Goal: Task Accomplishment & Management: Use online tool/utility

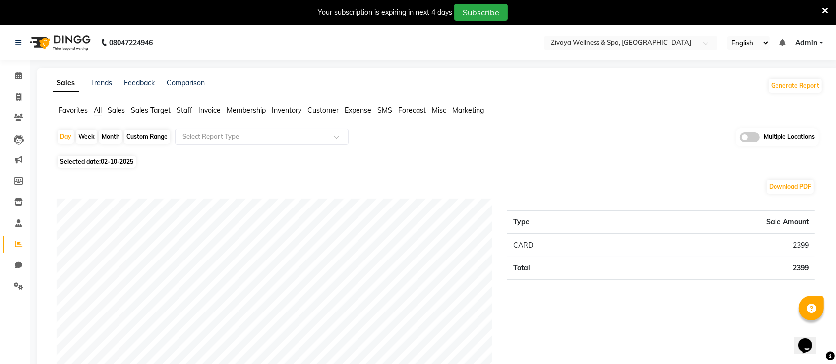
click at [821, 6] on icon at bounding box center [824, 10] width 6 height 9
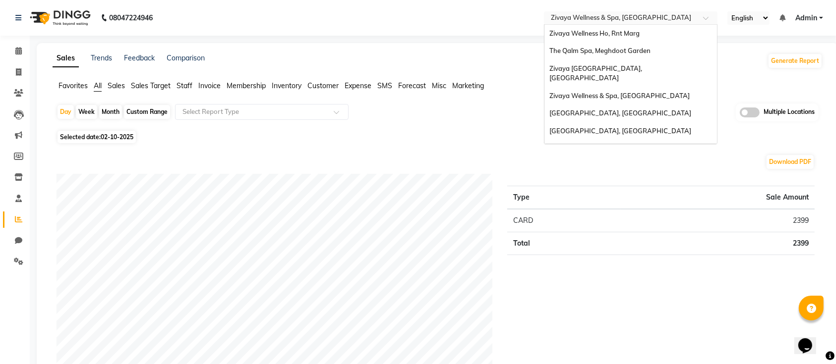
click at [633, 14] on input "text" at bounding box center [621, 19] width 144 height 10
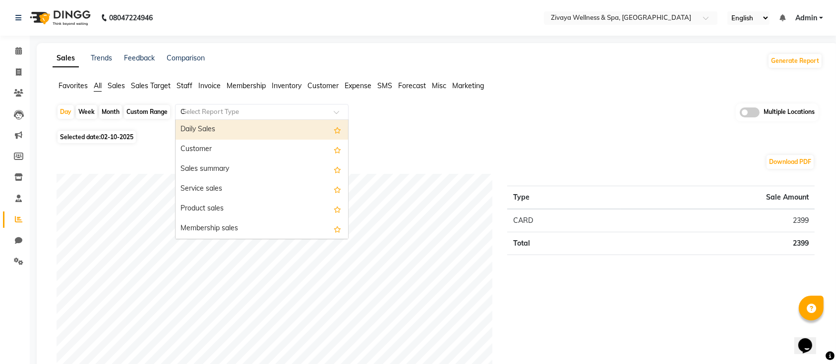
click at [287, 113] on input "C" at bounding box center [251, 112] width 143 height 10
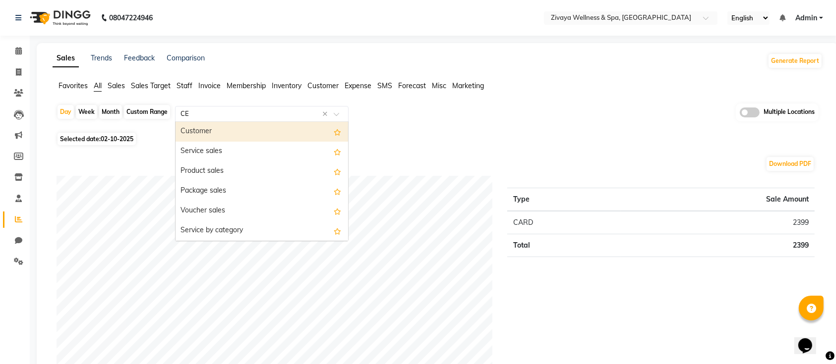
type input "CEN"
click at [215, 128] on div "Sales by center" at bounding box center [261, 132] width 172 height 20
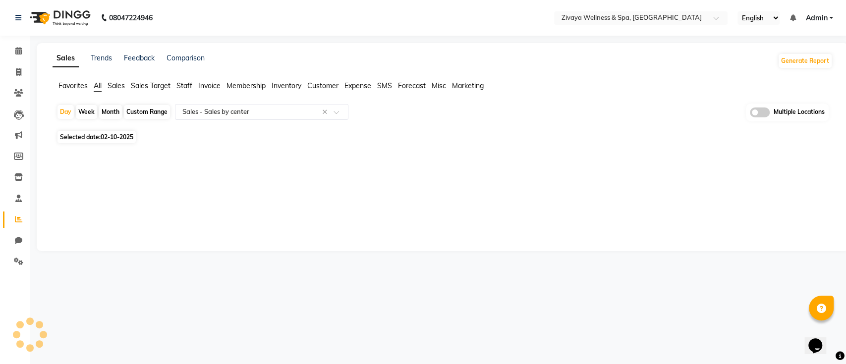
click at [113, 105] on div "Month" at bounding box center [110, 112] width 23 height 14
select select "10"
select select "2025"
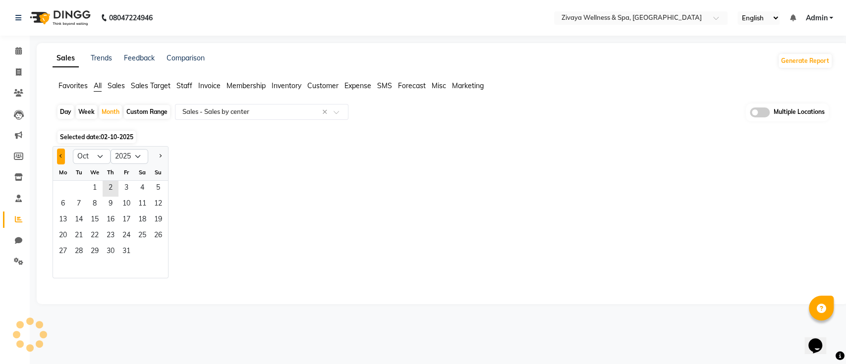
click at [62, 154] on button "Previous month" at bounding box center [61, 157] width 8 height 16
select select "9"
click at [57, 188] on span "1" at bounding box center [63, 189] width 16 height 16
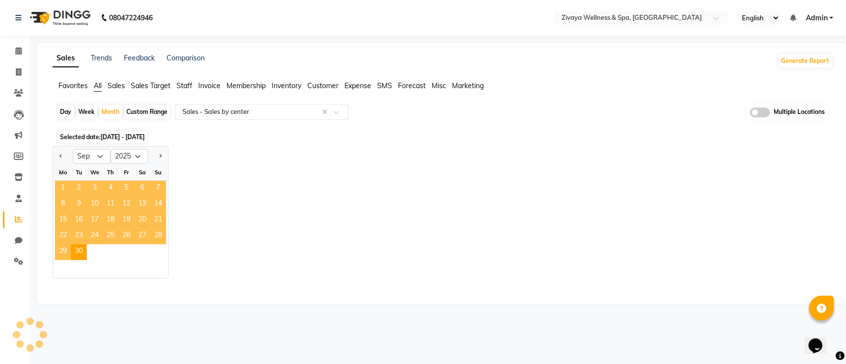
select select "full_report"
select select "csv"
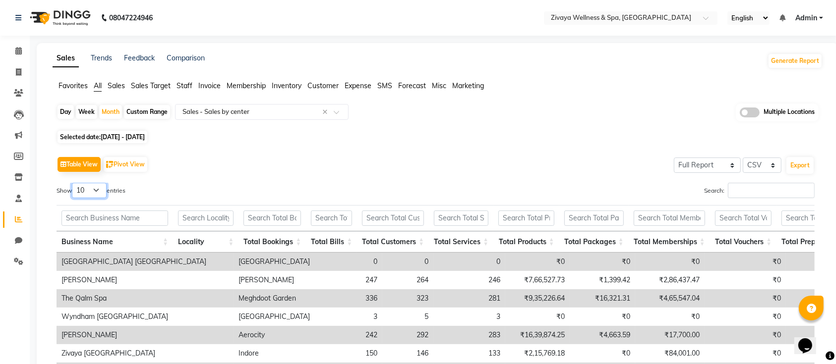
click at [85, 191] on select "10 25 50 100" at bounding box center [89, 190] width 35 height 15
select select "25"
click at [73, 183] on select "10 25 50 100" at bounding box center [89, 190] width 35 height 15
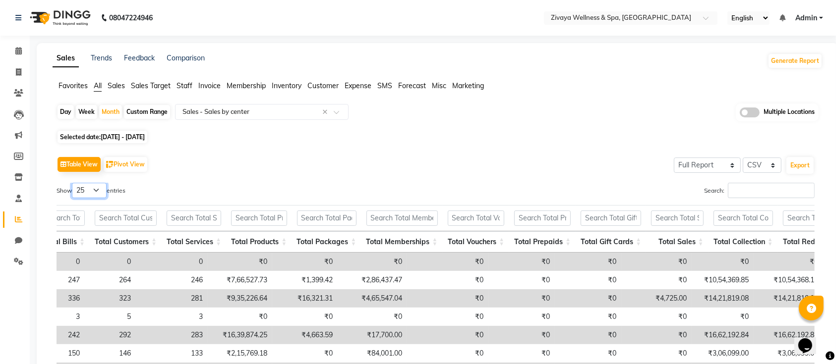
scroll to position [0, 0]
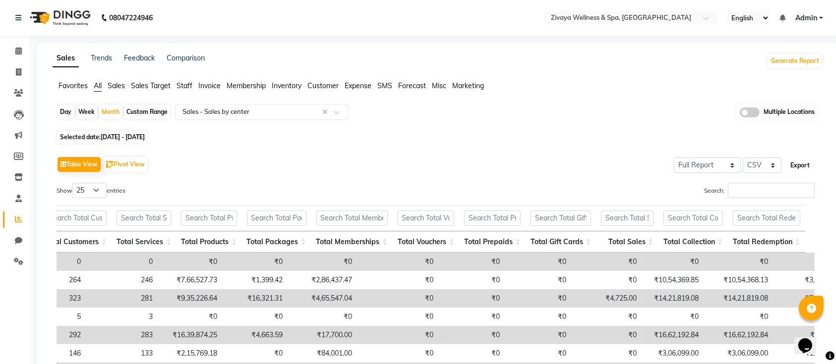
click at [802, 165] on button "Export" at bounding box center [799, 165] width 27 height 17
click at [110, 137] on span "[DATE] - [DATE]" at bounding box center [123, 136] width 44 height 7
select select "9"
select select "2025"
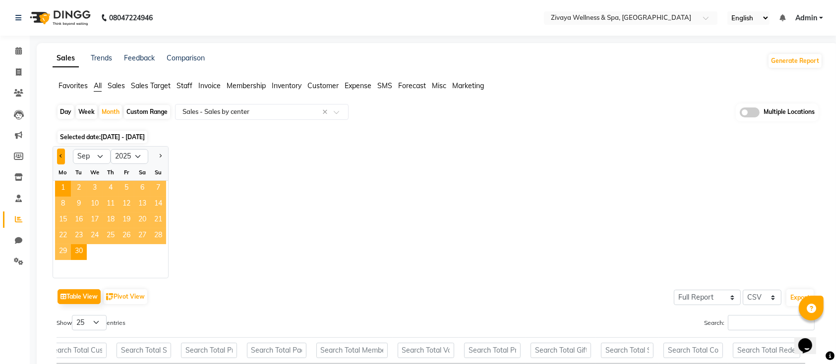
click at [58, 156] on button "Previous month" at bounding box center [61, 157] width 8 height 16
select select "8"
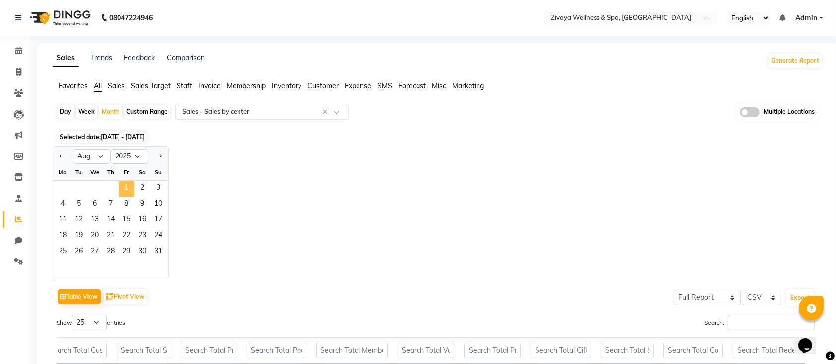
click at [129, 191] on span "1" at bounding box center [126, 189] width 16 height 16
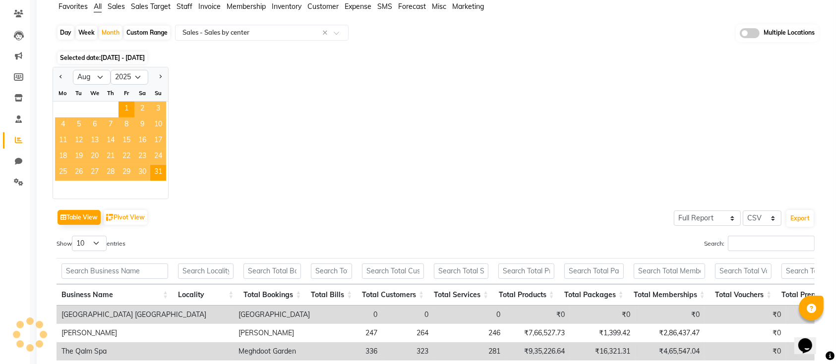
scroll to position [80, 0]
click at [96, 240] on select "10 25 50 100" at bounding box center [89, 242] width 35 height 15
select select "25"
click at [73, 235] on select "10 25 50 100" at bounding box center [89, 242] width 35 height 15
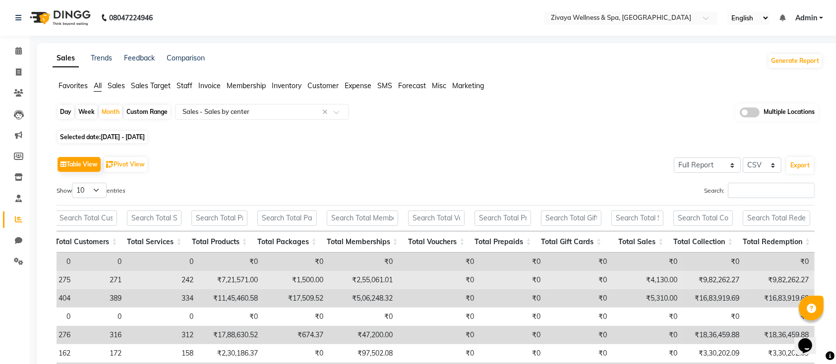
scroll to position [0, 7]
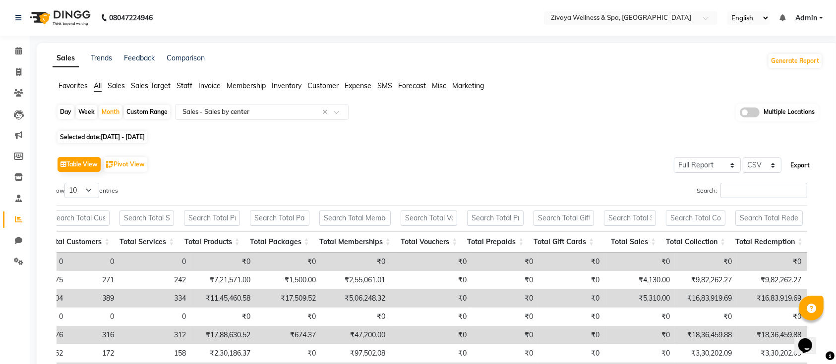
click at [800, 166] on button "Export" at bounding box center [799, 165] width 27 height 17
click at [109, 133] on span "[DATE] - [DATE]" at bounding box center [123, 136] width 44 height 7
select select "8"
select select "2025"
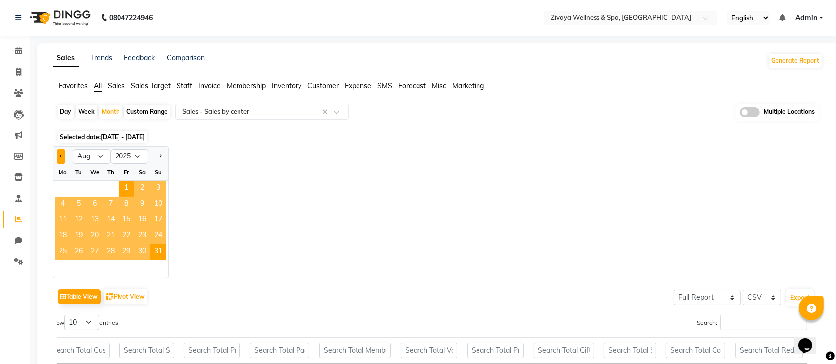
click at [62, 154] on button "Previous month" at bounding box center [61, 157] width 8 height 16
select select "7"
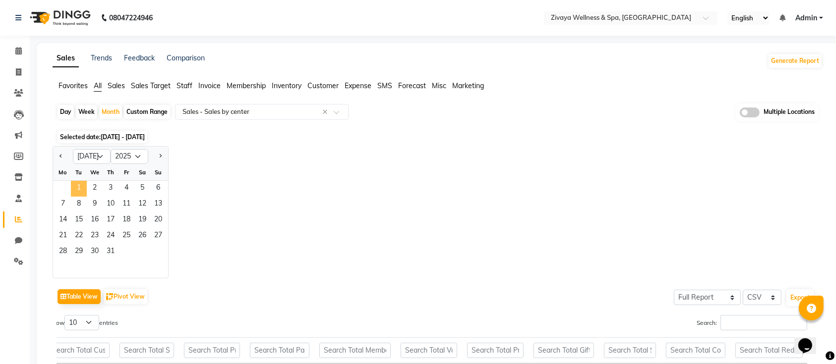
click at [74, 185] on span "1" at bounding box center [79, 189] width 16 height 16
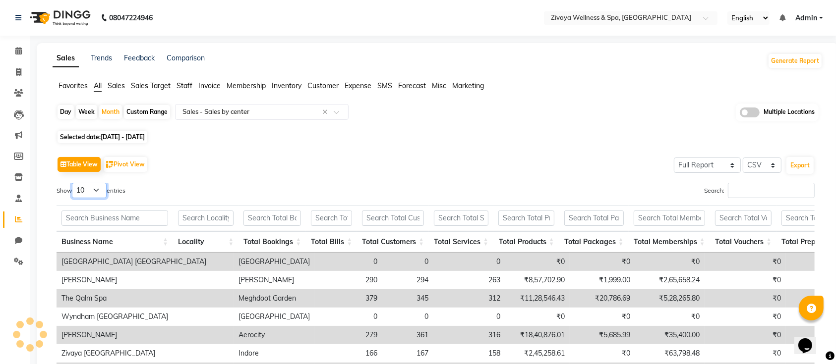
click at [101, 190] on select "10 25 50 100" at bounding box center [89, 190] width 35 height 15
select select "25"
click at [73, 183] on select "10 25 50 100" at bounding box center [89, 190] width 35 height 15
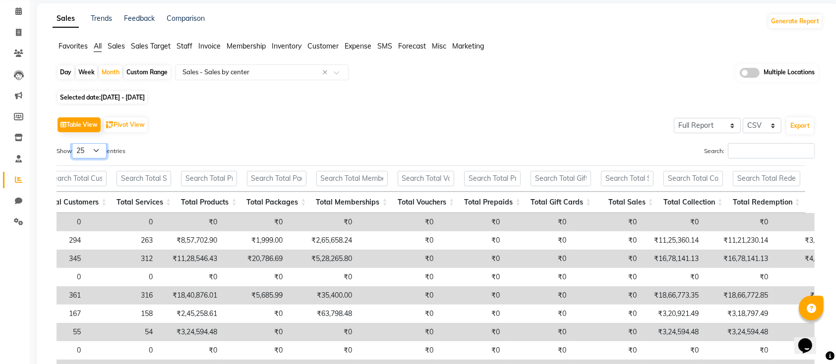
scroll to position [0, 0]
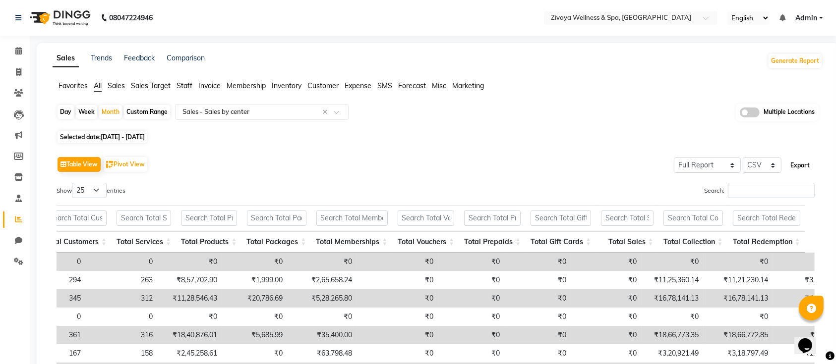
click at [800, 164] on button "Export" at bounding box center [799, 165] width 27 height 17
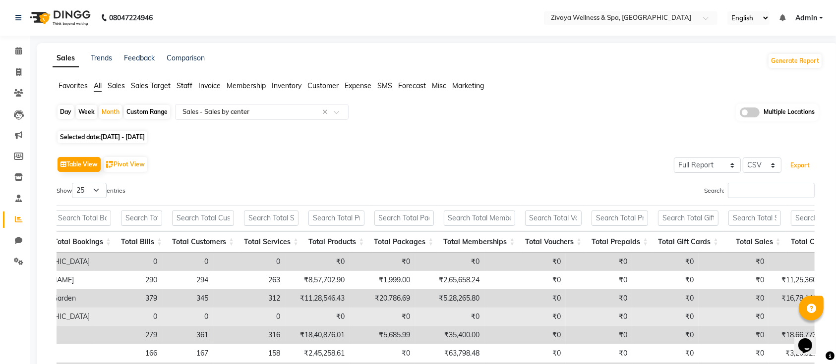
scroll to position [0, 394]
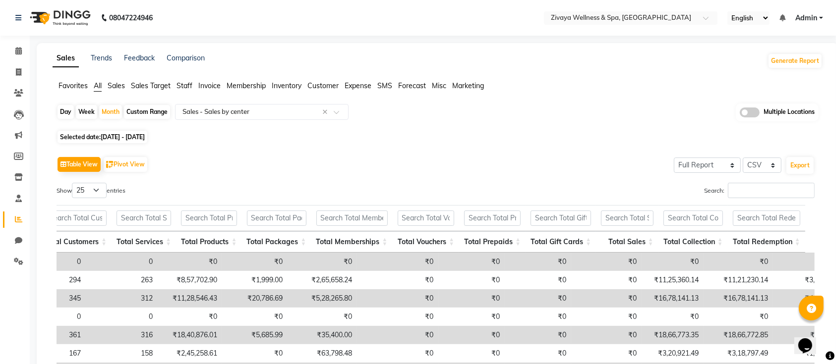
click at [153, 112] on div "Custom Range" at bounding box center [147, 112] width 46 height 14
select select "7"
select select "2025"
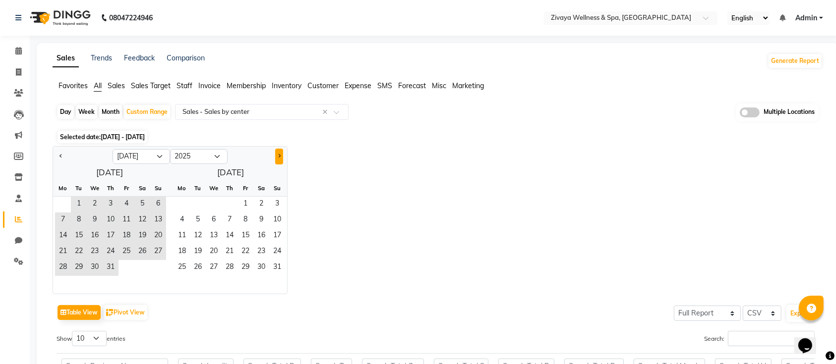
click at [276, 154] on button "Next month" at bounding box center [279, 157] width 8 height 16
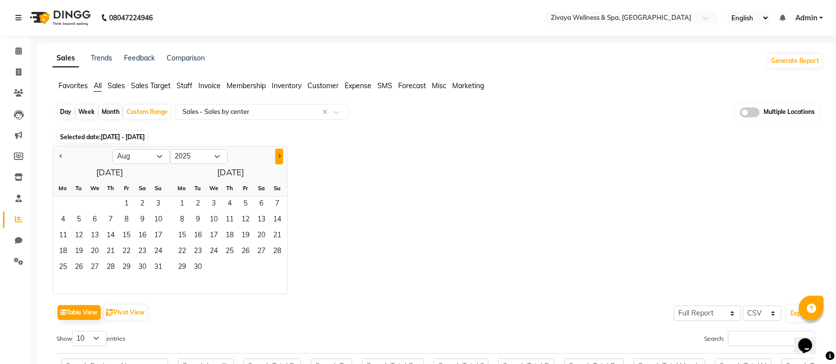
click at [276, 154] on button "Next month" at bounding box center [279, 157] width 8 height 16
select select "9"
click at [64, 200] on span "1" at bounding box center [63, 205] width 16 height 16
click at [156, 235] on span "21" at bounding box center [158, 237] width 16 height 16
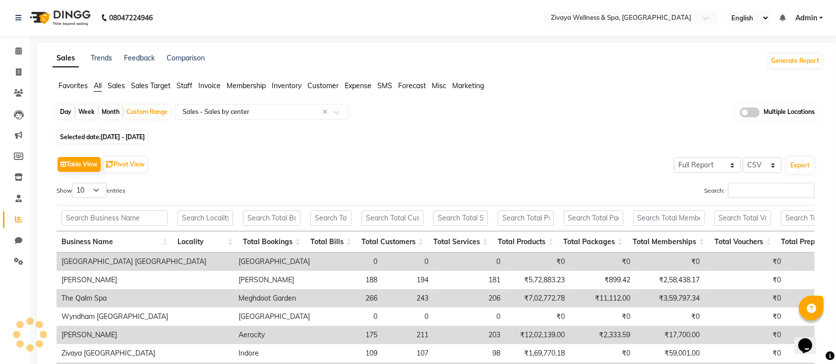
scroll to position [0, 301]
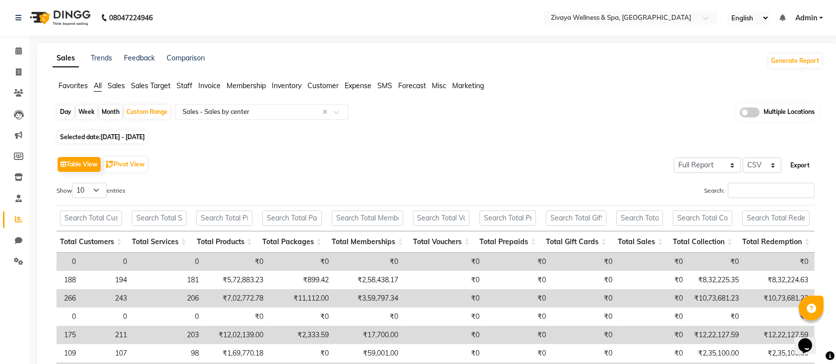
click at [804, 164] on button "Export" at bounding box center [799, 165] width 27 height 17
